Goal: Navigation & Orientation: Find specific page/section

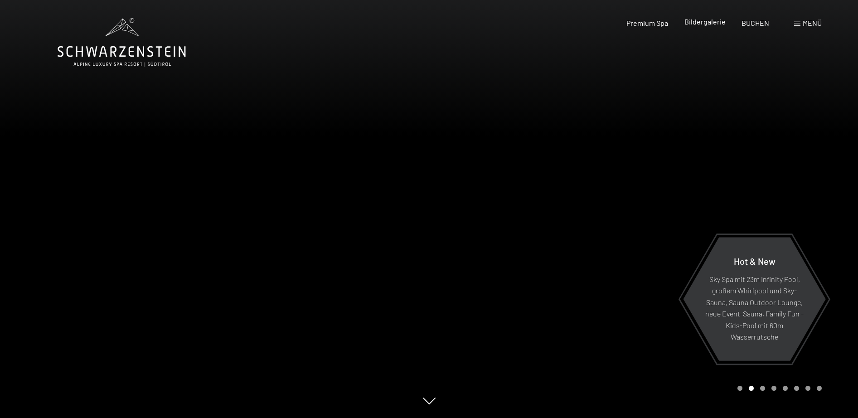
click at [717, 19] on span "Bildergalerie" at bounding box center [704, 21] width 41 height 9
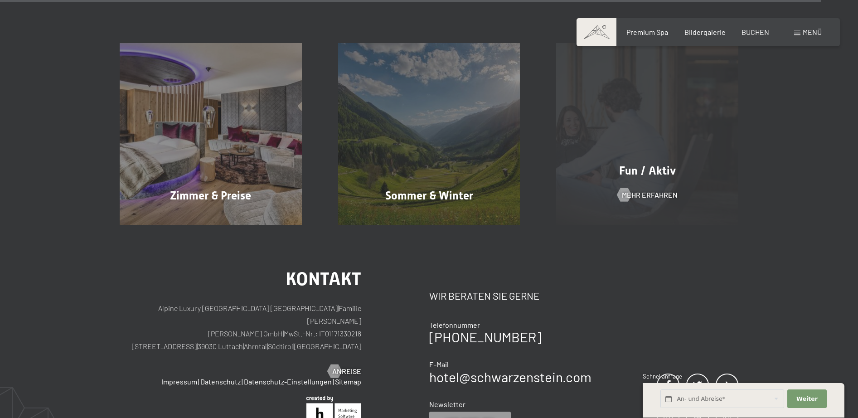
scroll to position [5025, 0]
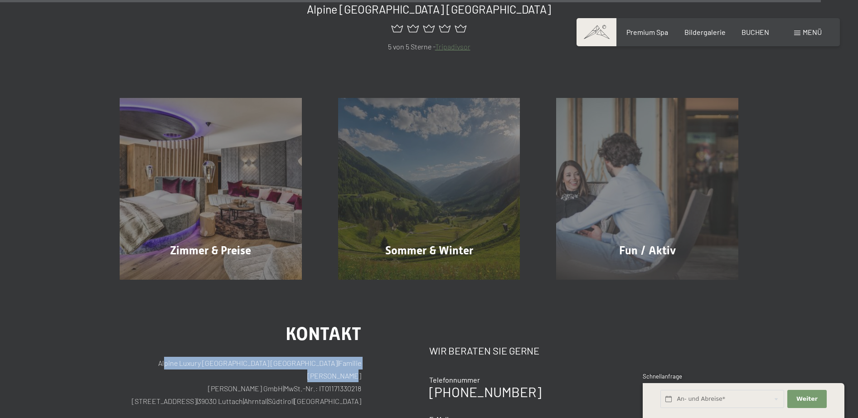
drag, startPoint x: 324, startPoint y: 310, endPoint x: 155, endPoint y: 310, distance: 170.0
click at [155, 325] on div "Kontakt Alpine Luxury SPA Resort SCHWARZENSTEIN | Familie Zimmerhofer Otmar Zim…" at bounding box center [275, 405] width 310 height 160
click at [155, 357] on p "Alpine Luxury SPA Resort SCHWARZENSTEIN | Familie Zimmerhofer Otmar Zimmerhofer…" at bounding box center [241, 382] width 242 height 51
drag, startPoint x: 153, startPoint y: 310, endPoint x: 355, endPoint y: 301, distance: 201.9
click at [355, 357] on p "Alpine Luxury SPA Resort SCHWARZENSTEIN | Familie Zimmerhofer Otmar Zimmerhofer…" at bounding box center [241, 382] width 242 height 51
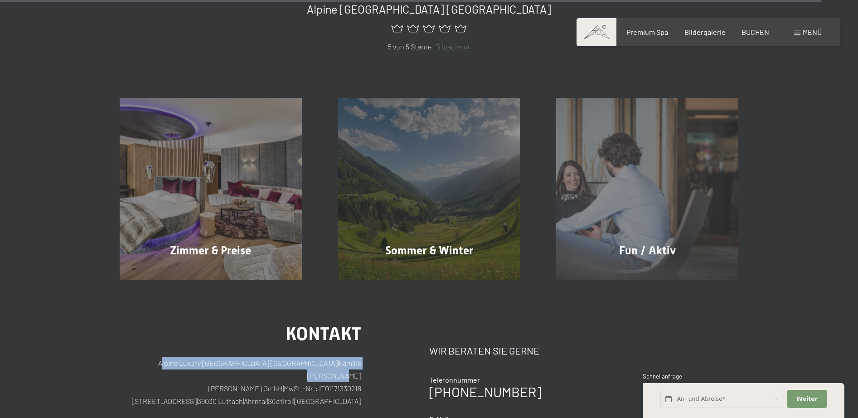
copy p "Alpine Luxury SPA Resort SCHWARZENSTEIN | Familie Zimmerhof"
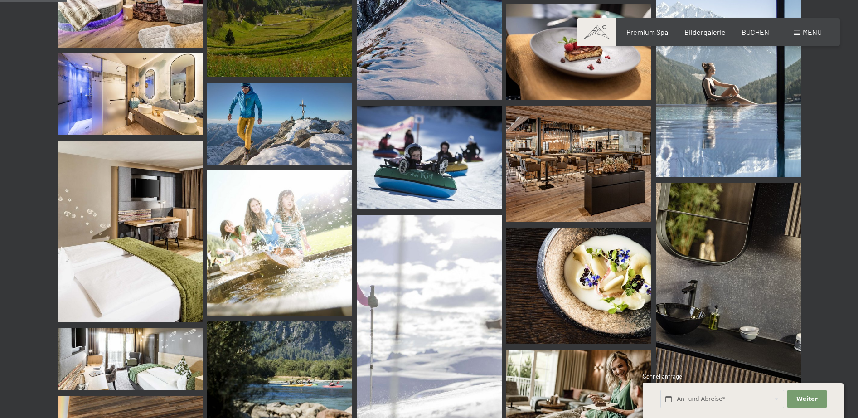
scroll to position [725, 0]
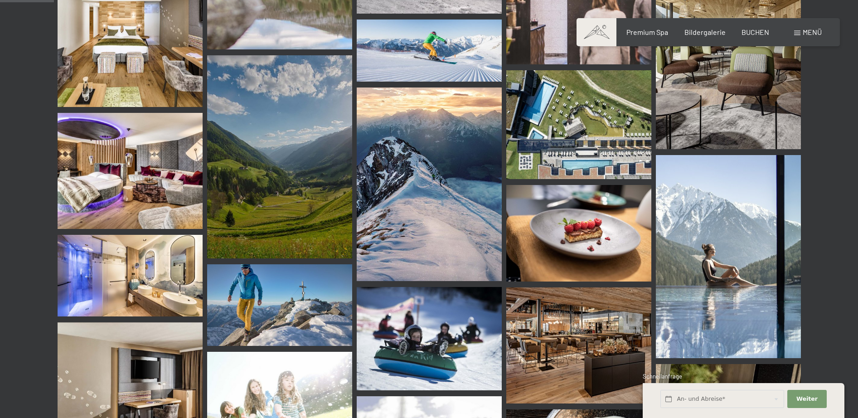
click at [562, 106] on img at bounding box center [578, 124] width 145 height 109
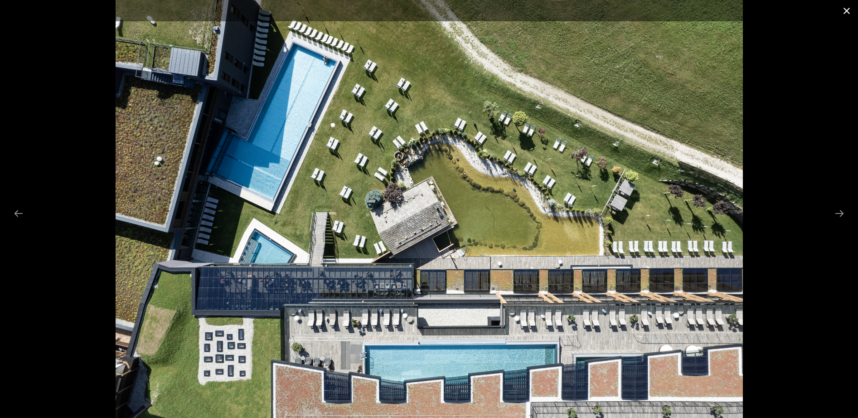
click at [842, 10] on button "Close gallery" at bounding box center [846, 10] width 23 height 21
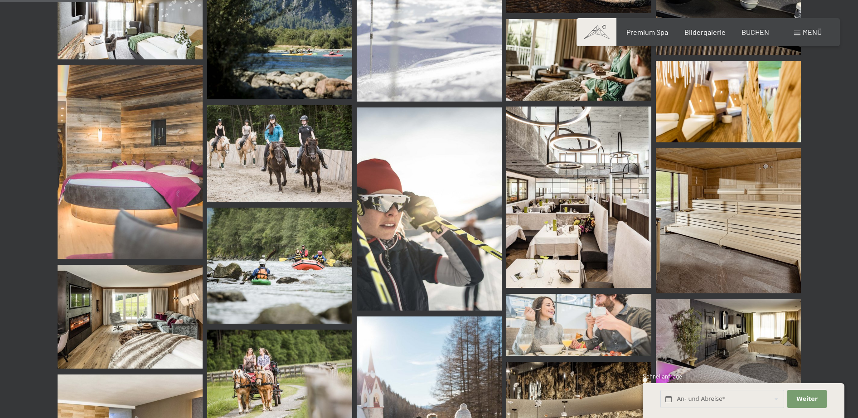
scroll to position [1133, 0]
